Goal: Find specific page/section: Find specific page/section

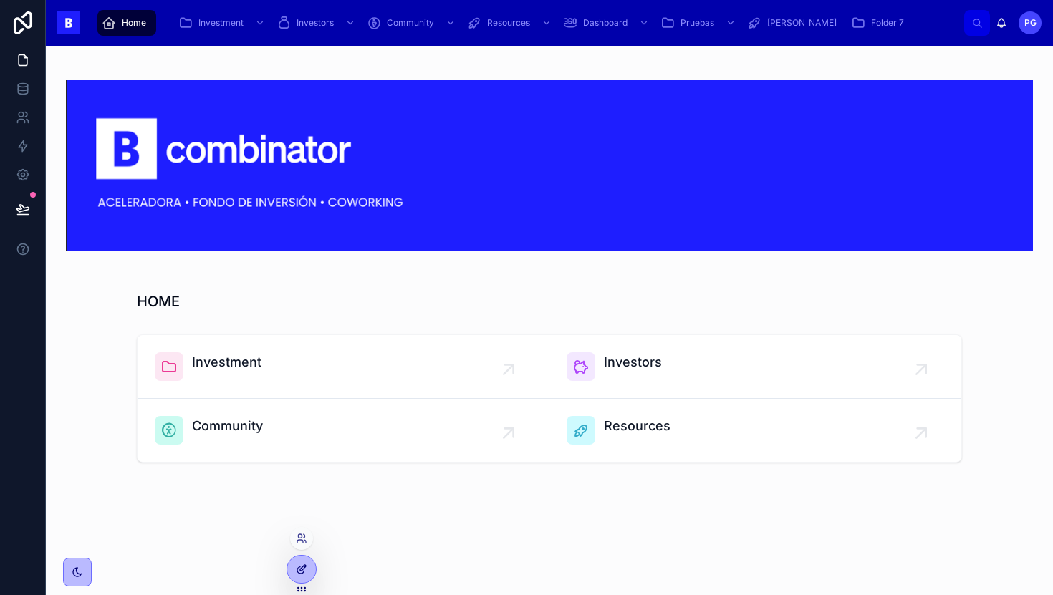
click at [305, 571] on icon at bounding box center [301, 569] width 11 height 11
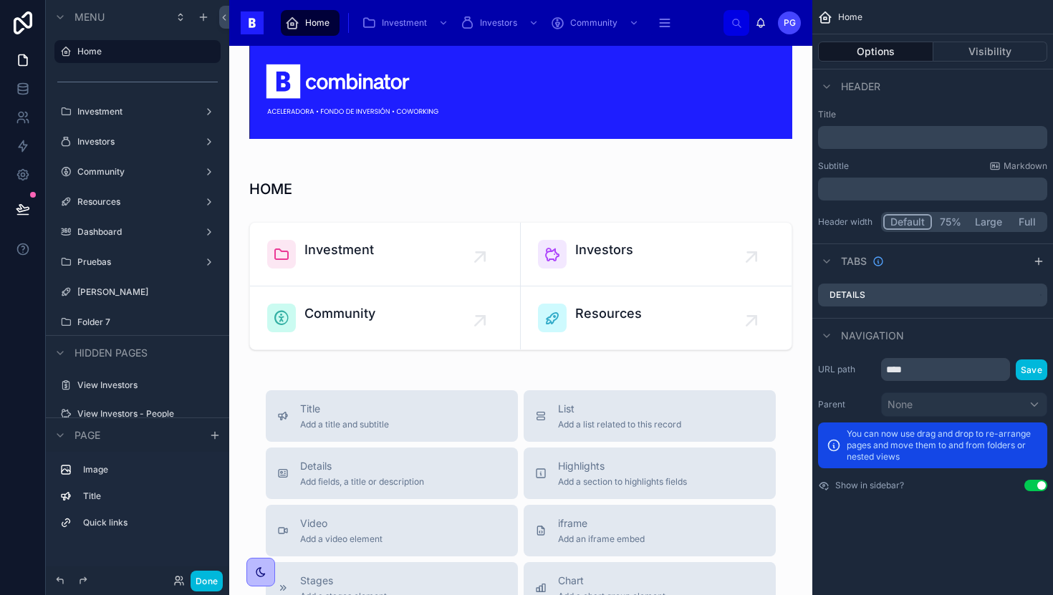
scroll to position [47, 0]
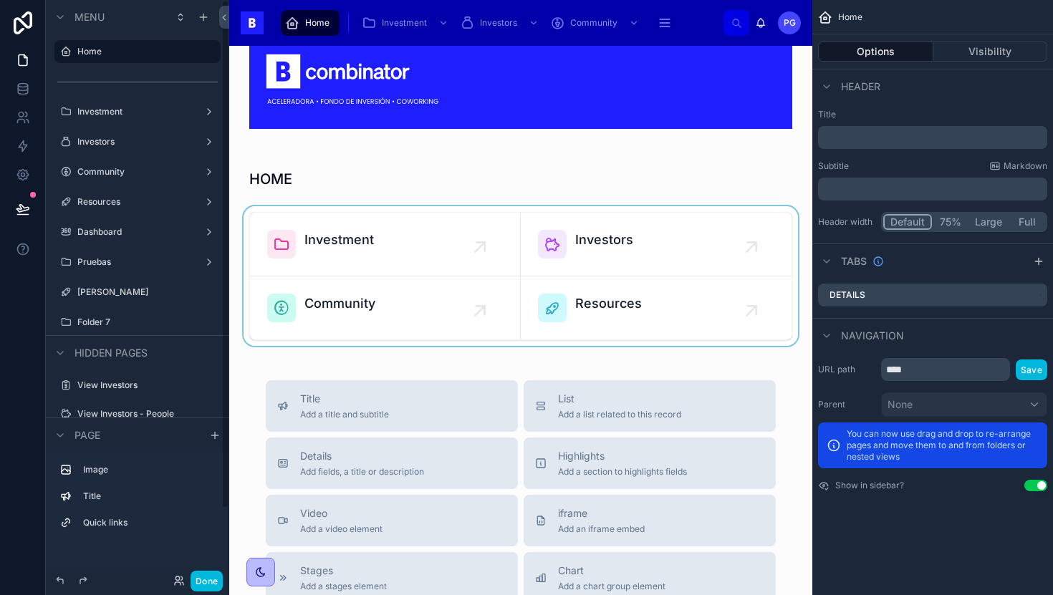
click at [388, 245] on div at bounding box center [521, 276] width 560 height 140
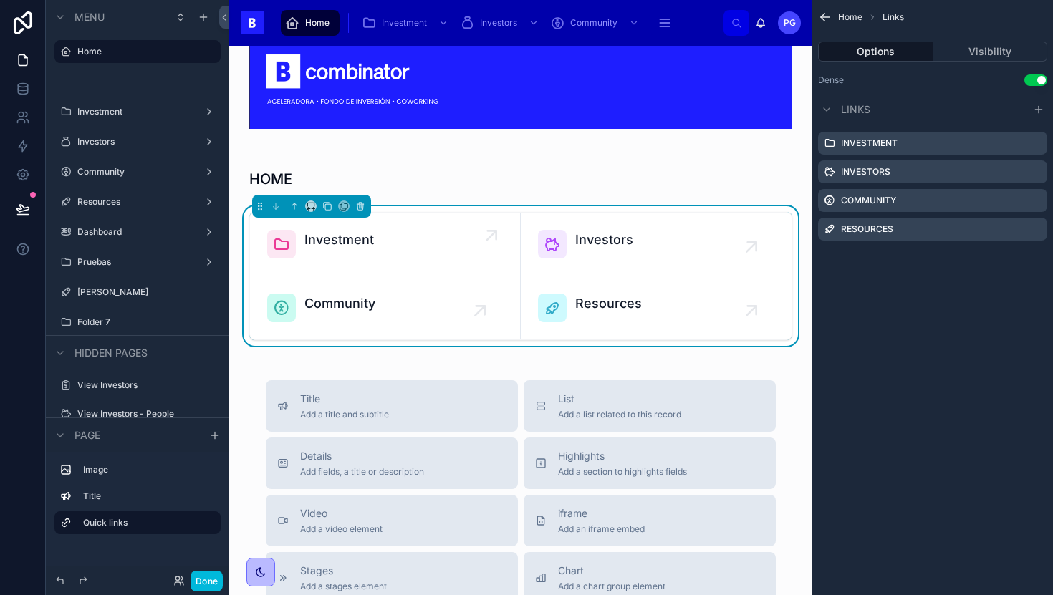
click at [431, 244] on div "Investment" at bounding box center [385, 244] width 236 height 29
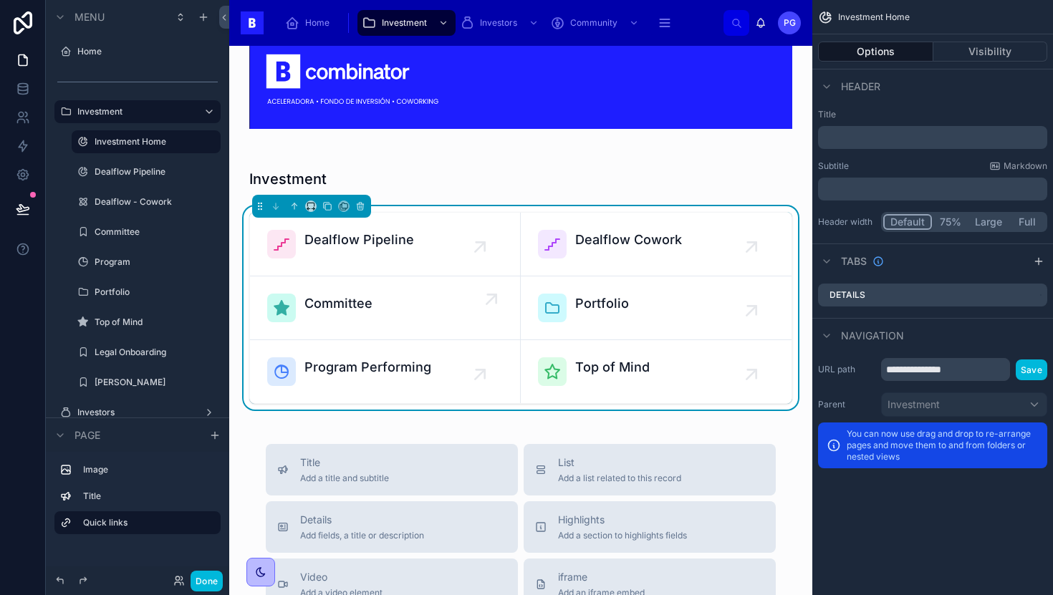
click at [421, 309] on div "Committee" at bounding box center [385, 308] width 236 height 29
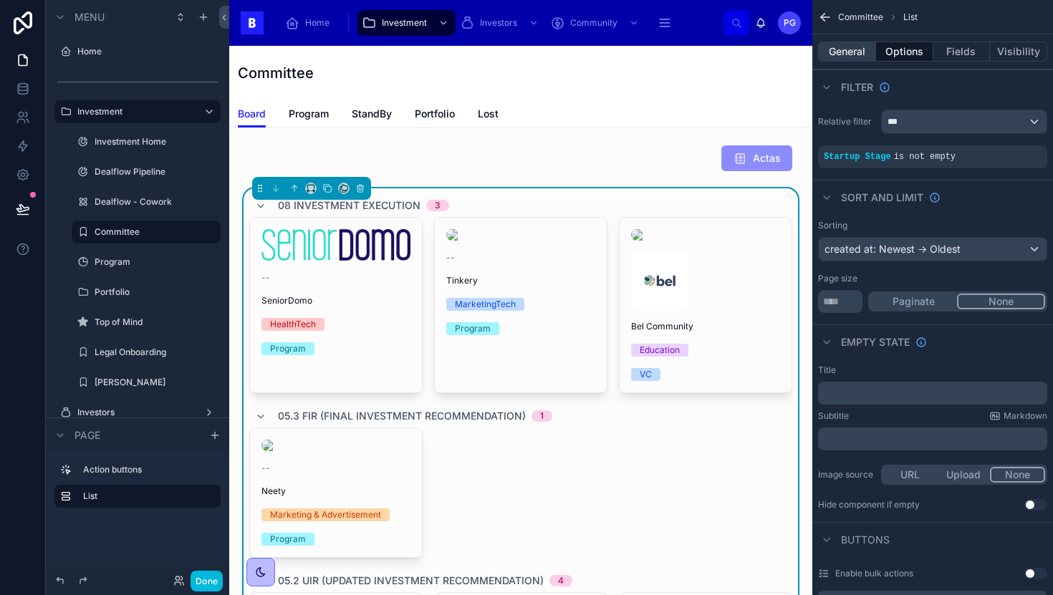
click at [848, 47] on button "General" at bounding box center [847, 52] width 58 height 20
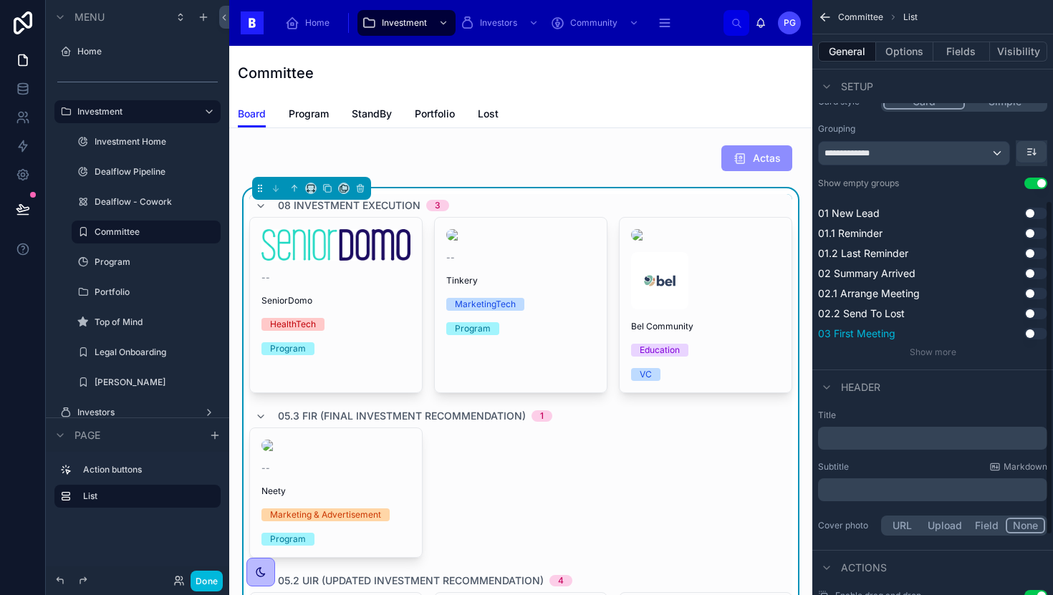
scroll to position [332, 0]
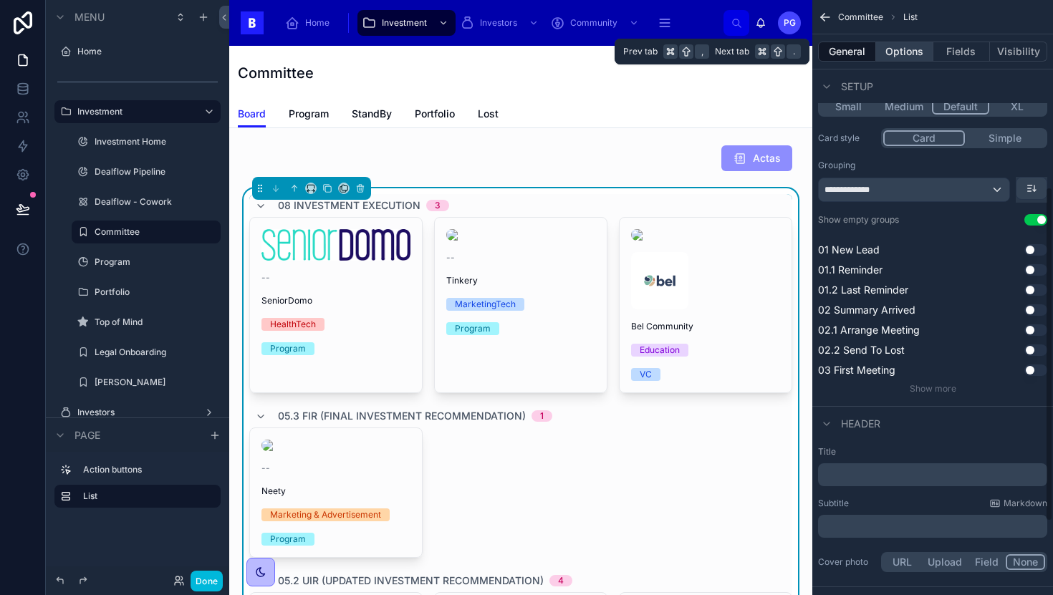
click at [908, 51] on button "Options" at bounding box center [904, 52] width 57 height 20
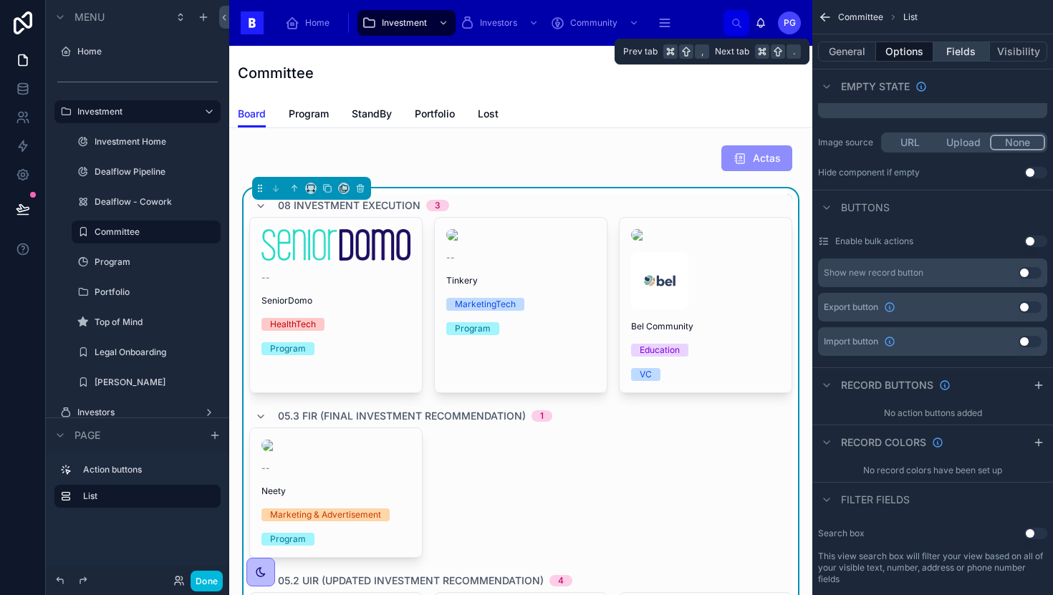
click at [952, 52] on button "Fields" at bounding box center [962, 52] width 57 height 20
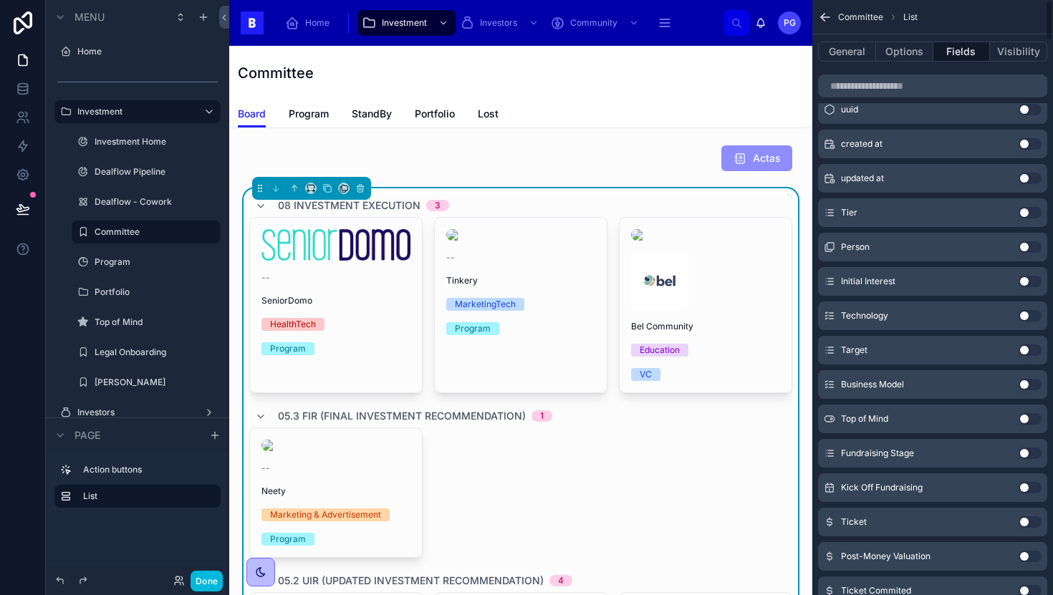
scroll to position [0, 0]
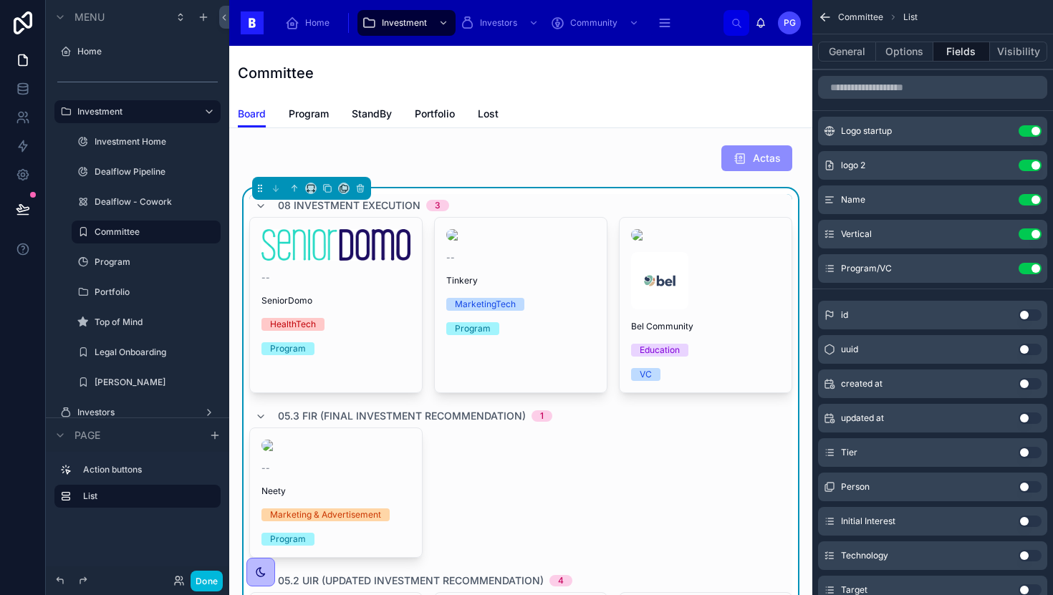
click at [436, 105] on link "Portfolio" at bounding box center [435, 115] width 40 height 29
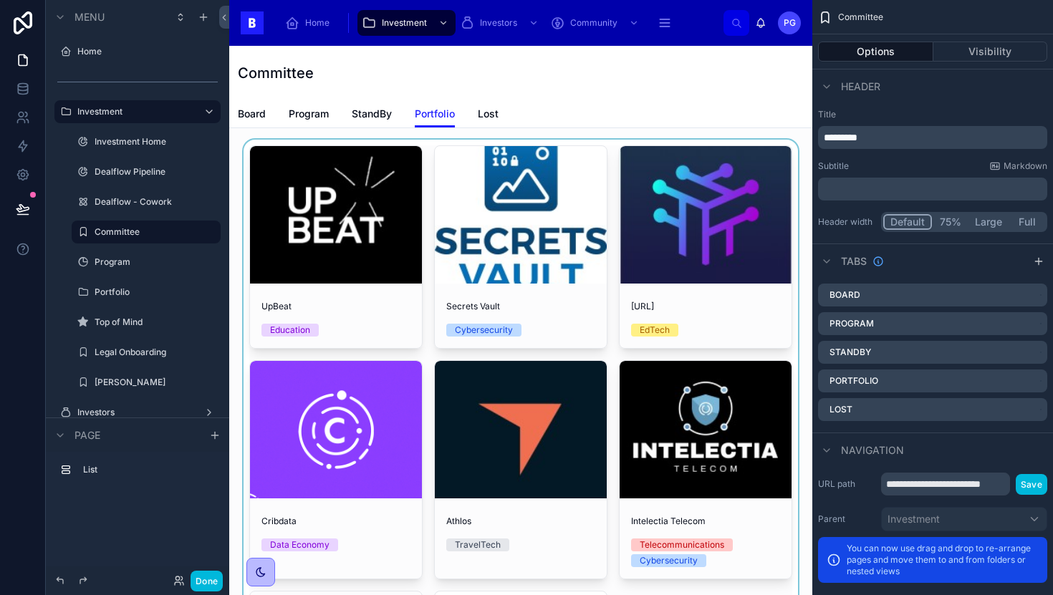
click at [704, 339] on div at bounding box center [521, 478] width 560 height 676
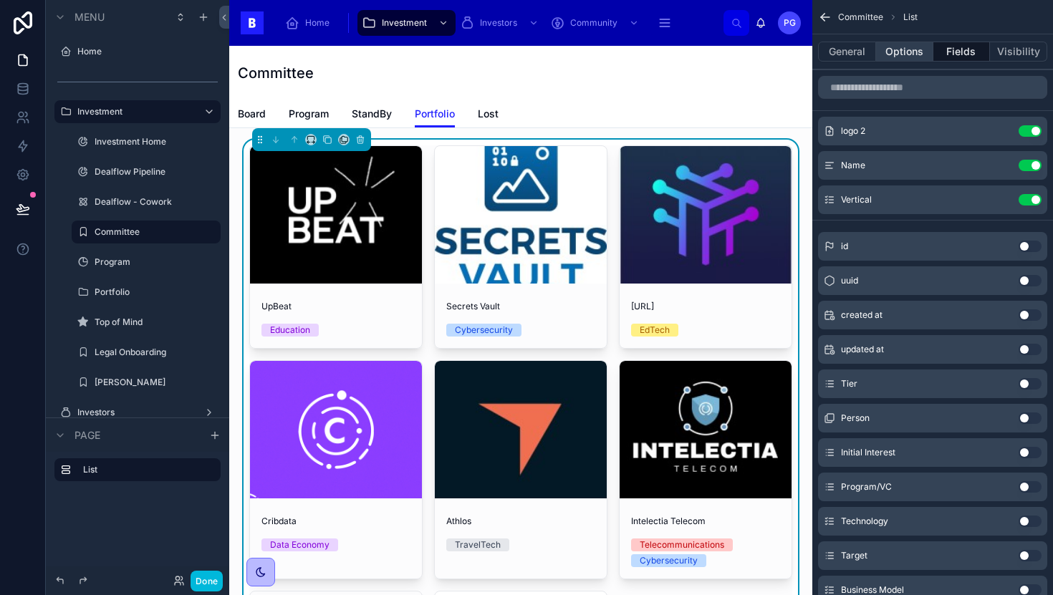
click at [904, 52] on button "Options" at bounding box center [904, 52] width 57 height 20
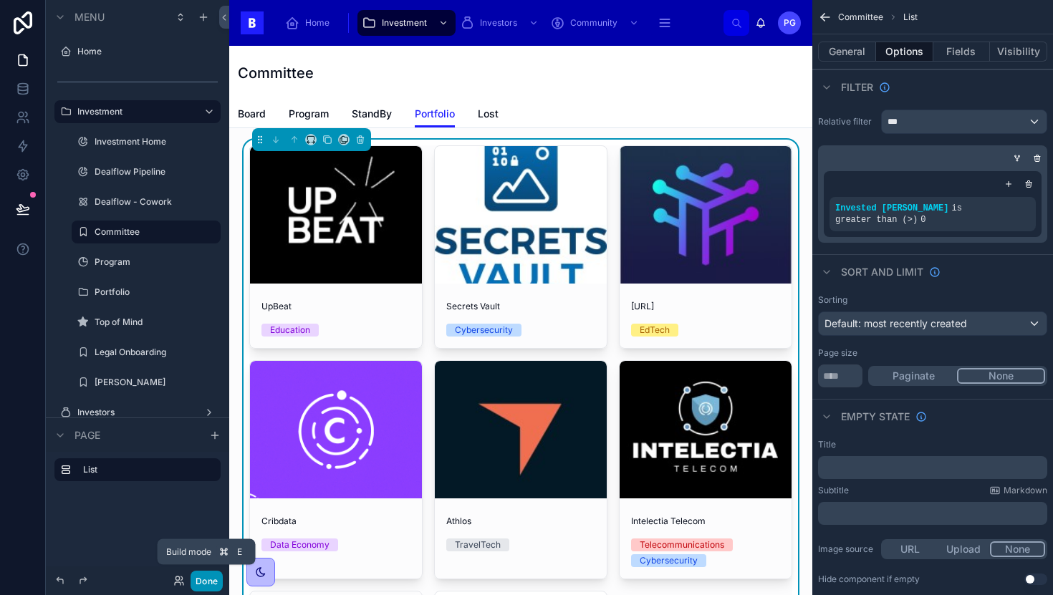
click at [213, 580] on button "Done" at bounding box center [207, 581] width 32 height 21
